Goal: Transaction & Acquisition: Purchase product/service

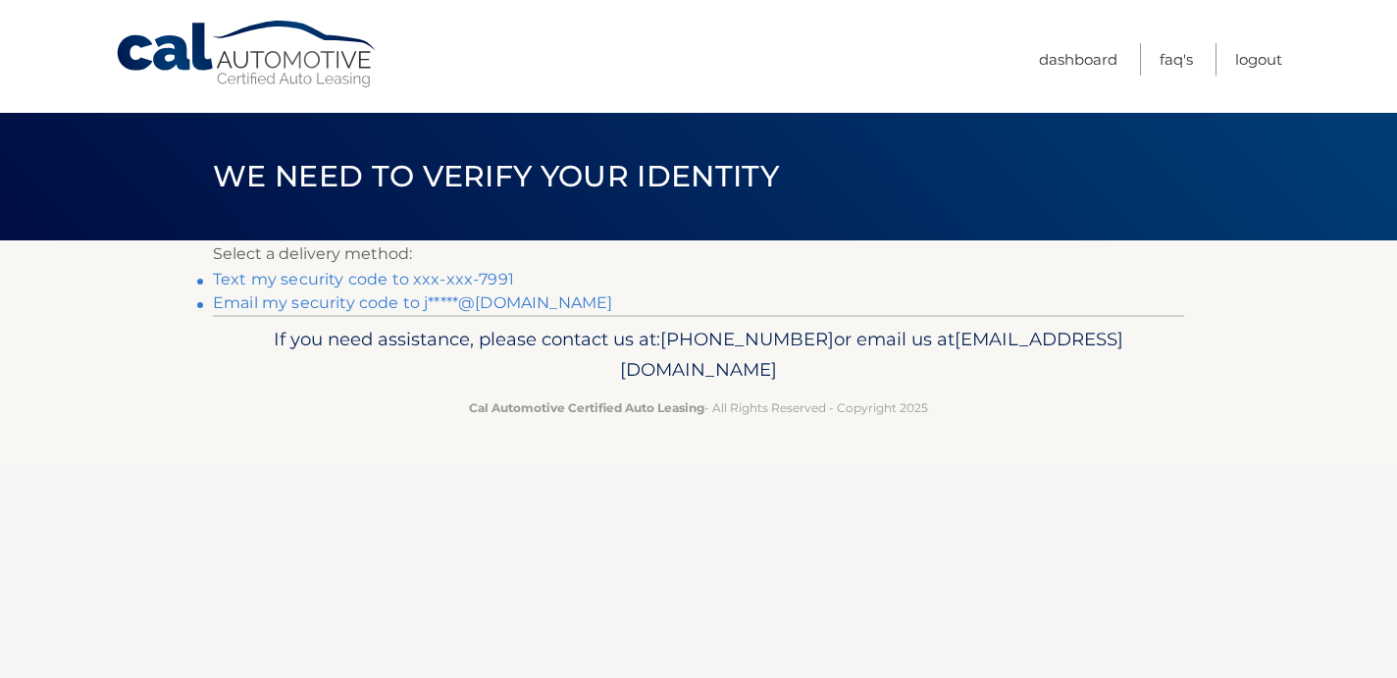
click at [415, 277] on link "Text my security code to xxx-xxx-7991" at bounding box center [363, 279] width 301 height 19
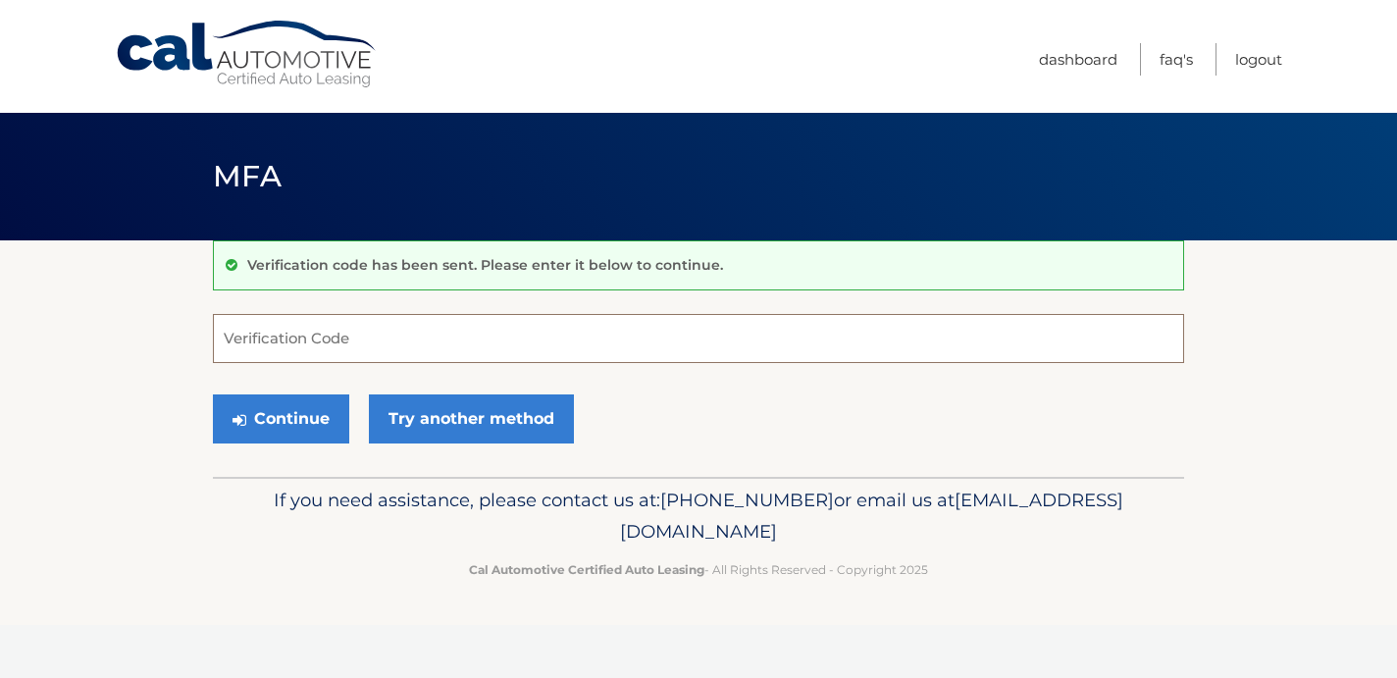
click at [446, 335] on input "Verification Code" at bounding box center [698, 338] width 971 height 49
type input "36631"
click at [259, 418] on button "Continue" at bounding box center [281, 418] width 136 height 49
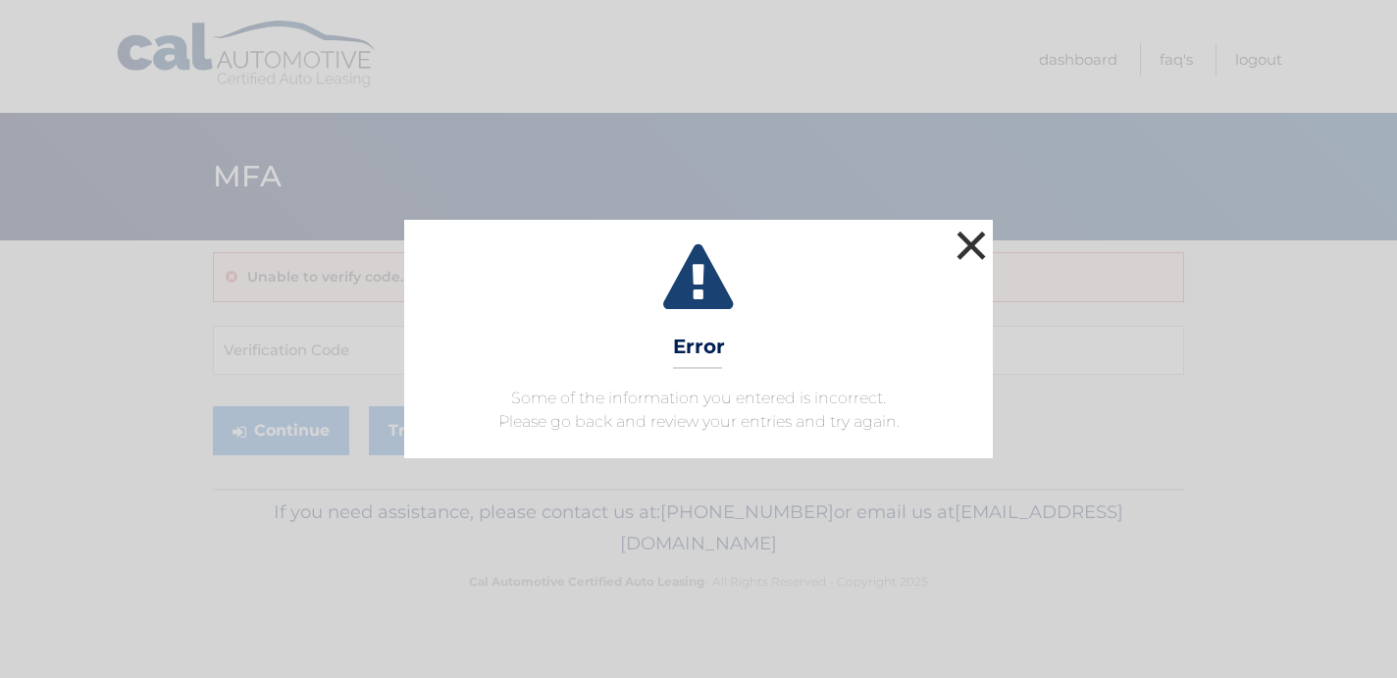
click at [970, 243] on button "×" at bounding box center [971, 245] width 39 height 39
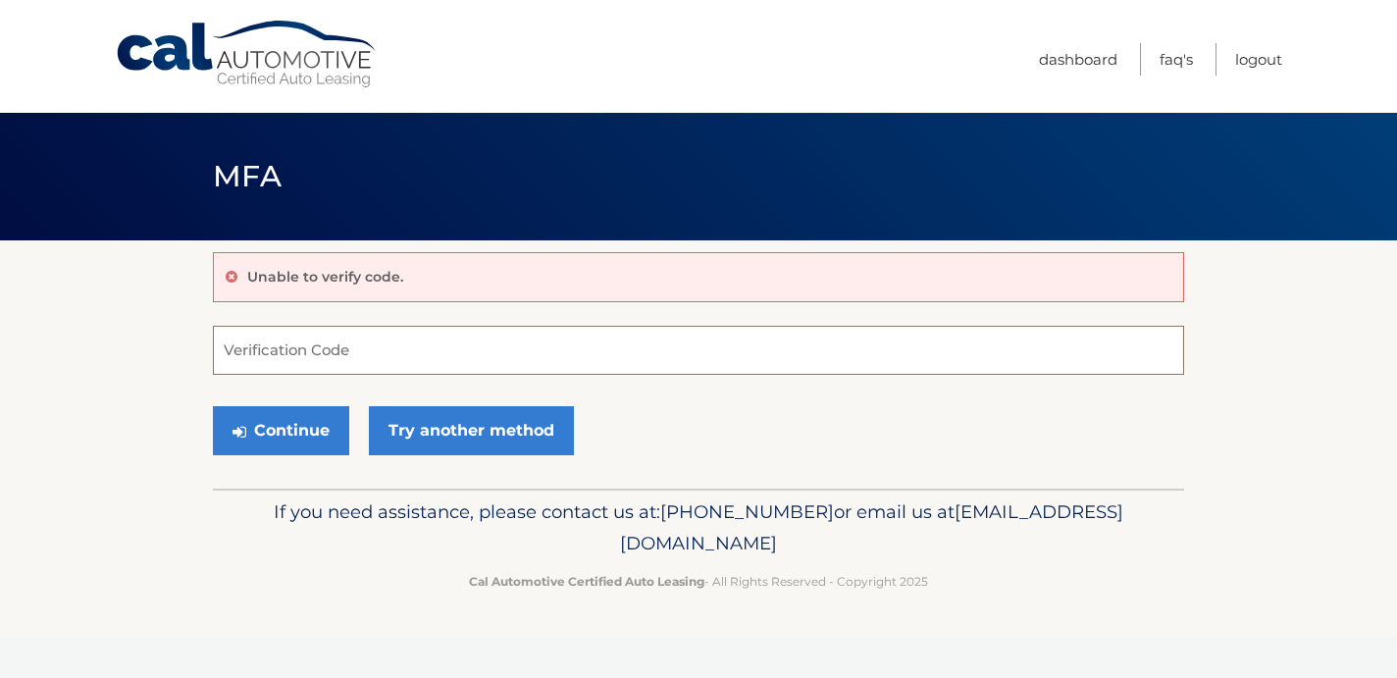
click at [301, 355] on input "Verification Code" at bounding box center [698, 350] width 971 height 49
type input "366631"
click at [302, 424] on button "Continue" at bounding box center [281, 430] width 136 height 49
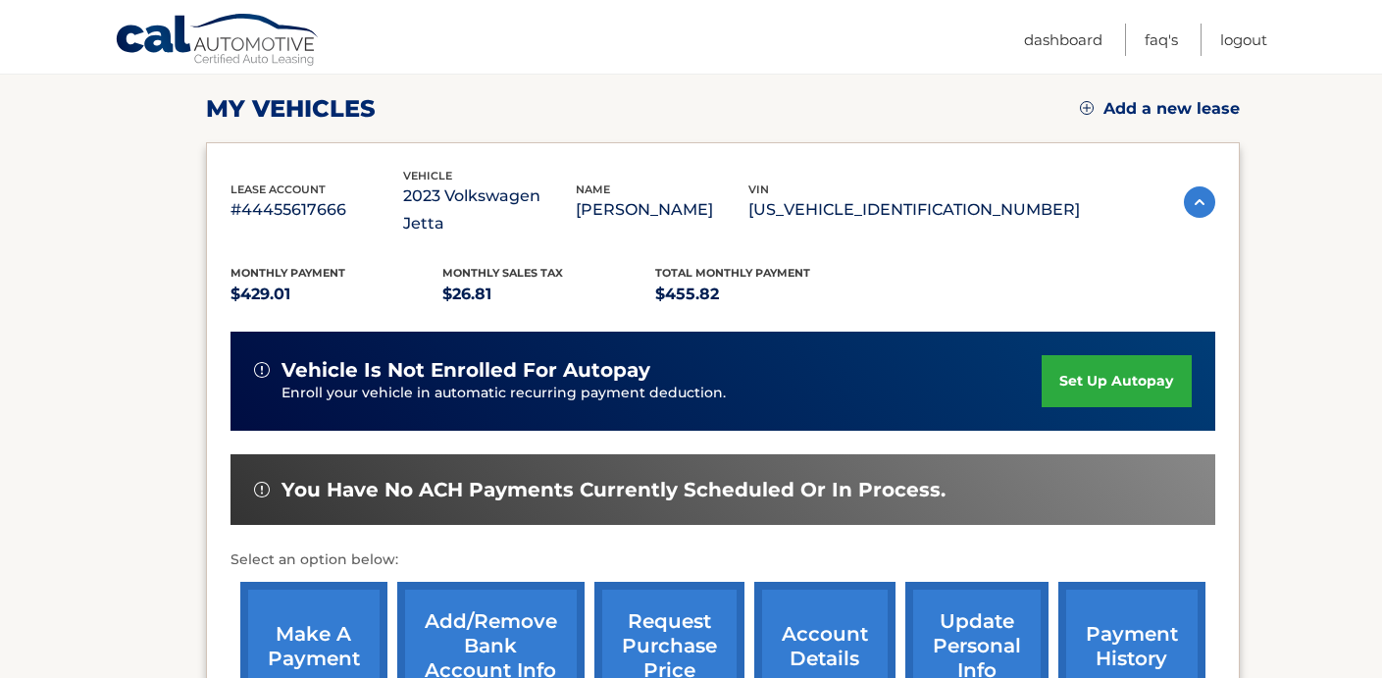
scroll to position [275, 0]
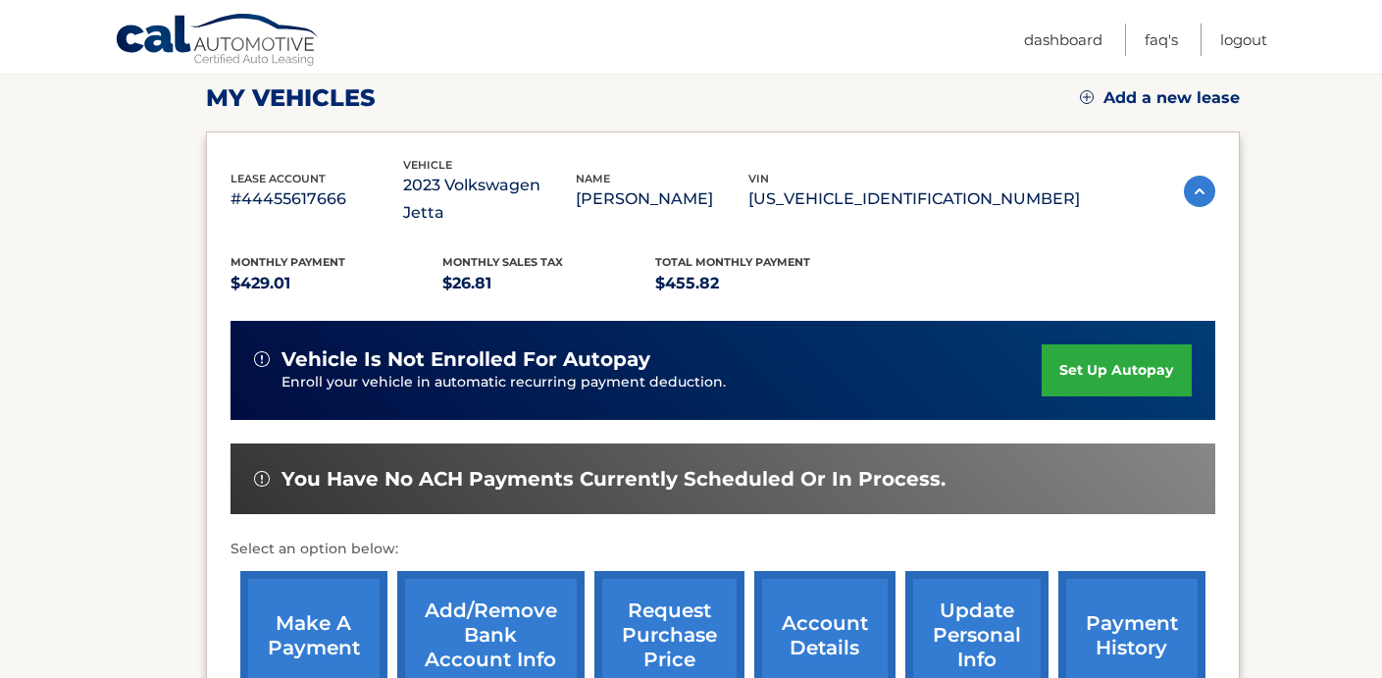
click at [290, 595] on link "make a payment" at bounding box center [313, 635] width 147 height 129
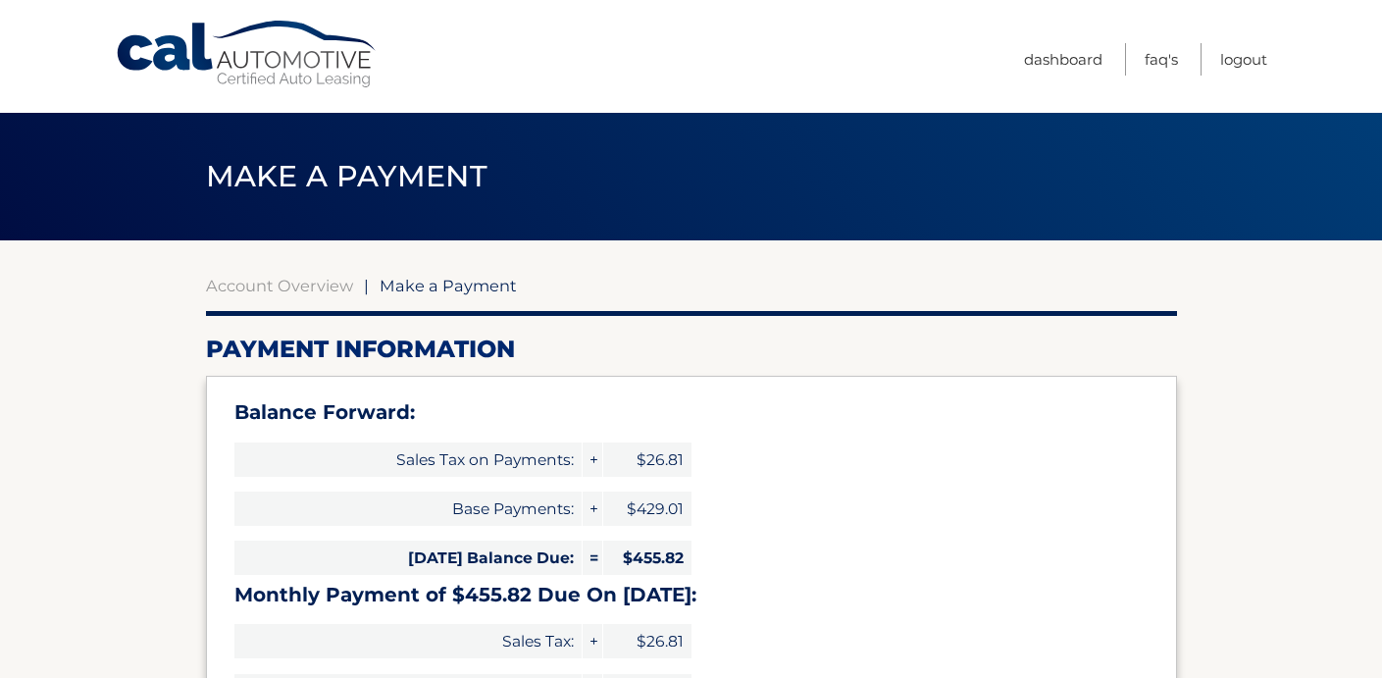
select select "NjM4NTVmMmItNzk5Ni00NDFiLTk2OTMtZjhkYjk4M2QwNGFi"
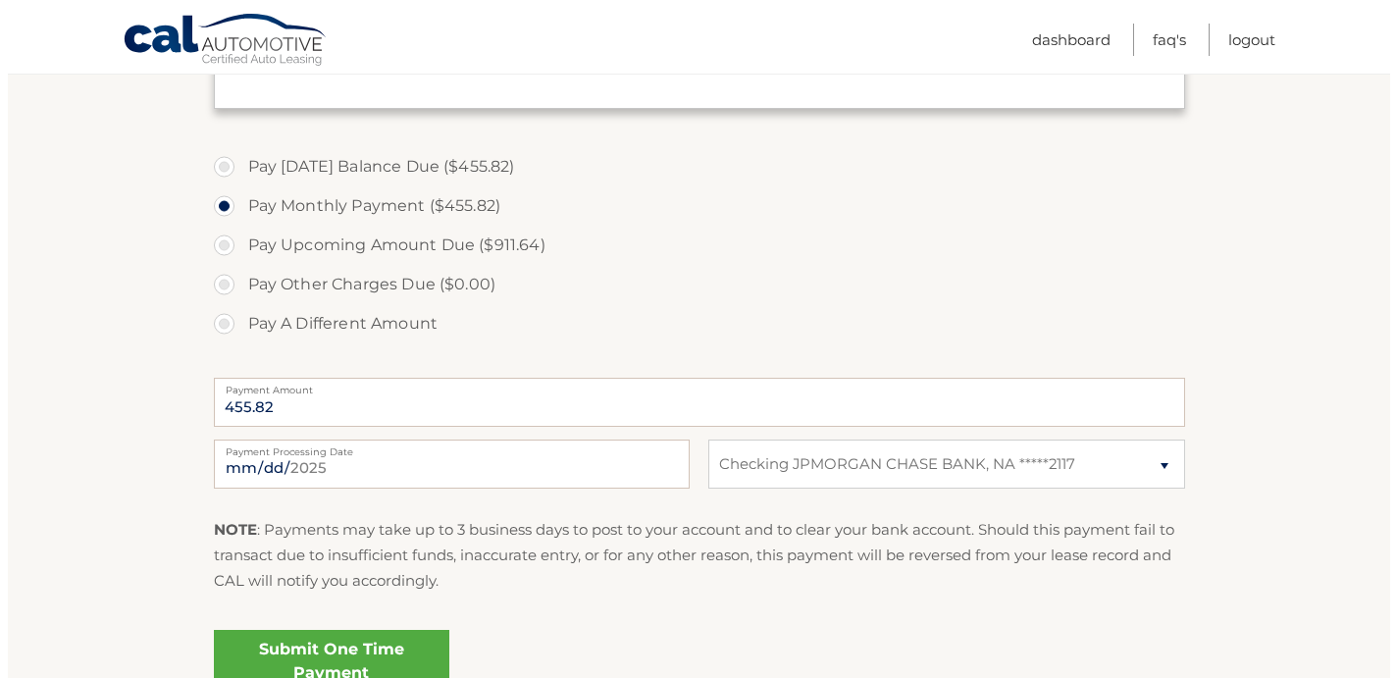
scroll to position [668, 0]
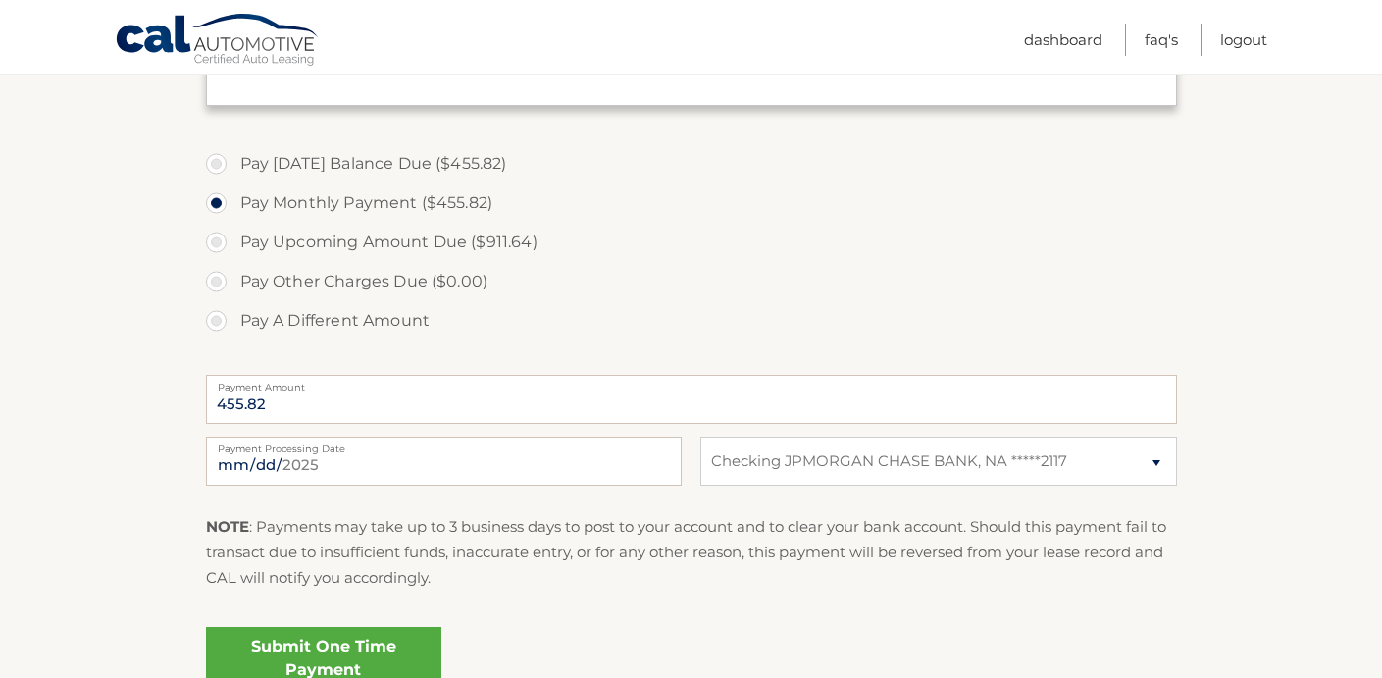
click at [356, 649] on link "Submit One Time Payment" at bounding box center [323, 658] width 235 height 63
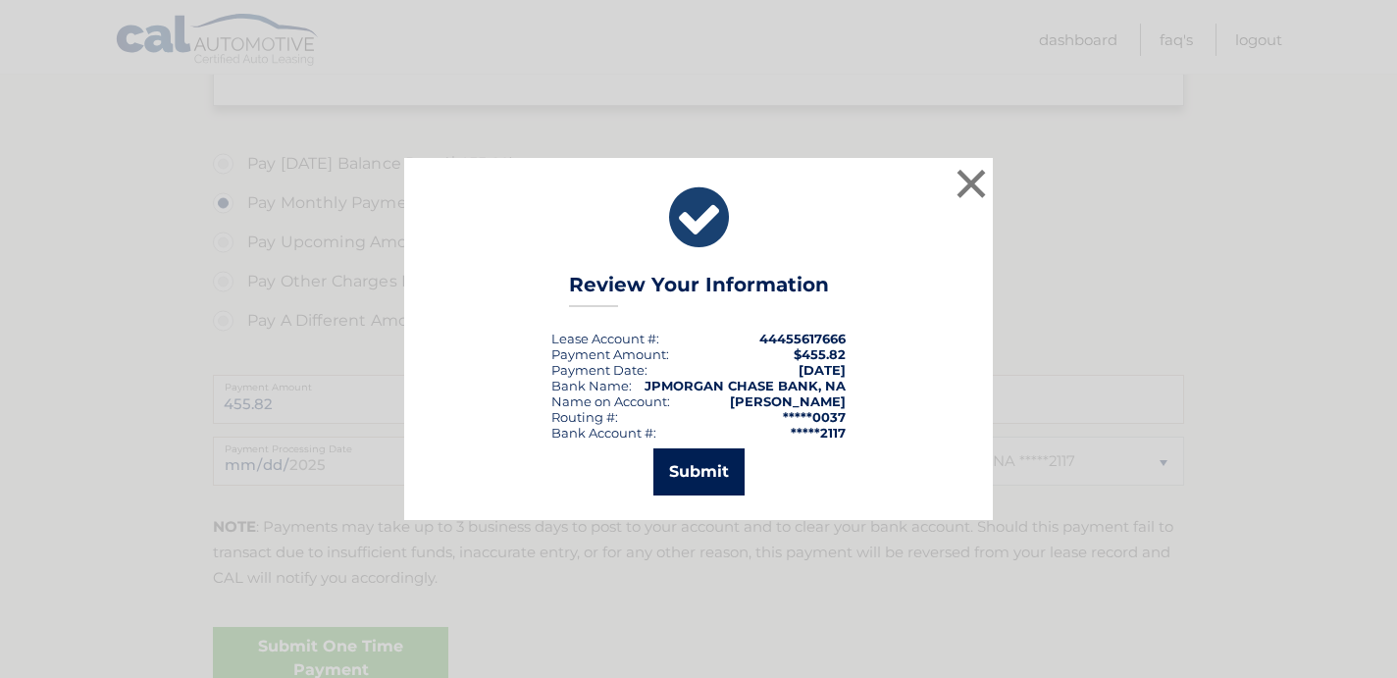
click at [708, 475] on button "Submit" at bounding box center [698, 471] width 91 height 47
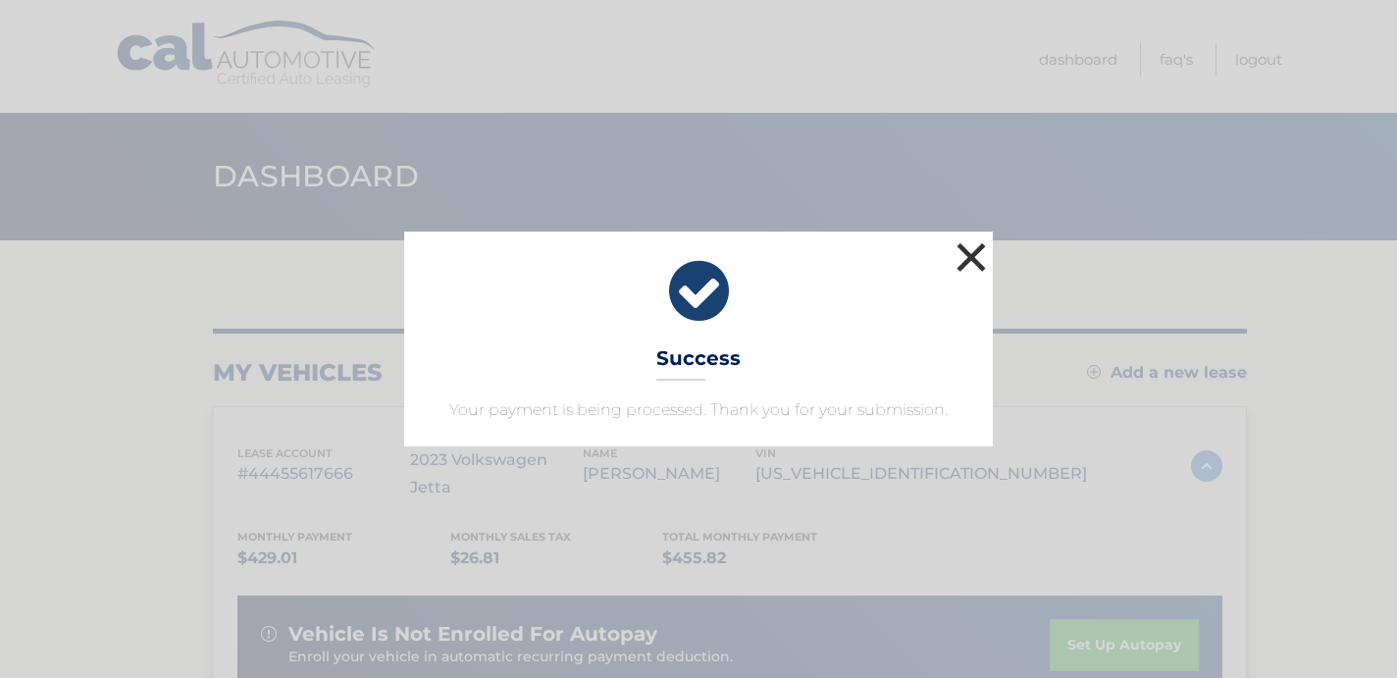
click at [967, 250] on button "×" at bounding box center [971, 256] width 39 height 39
